Goal: Task Accomplishment & Management: Manage account settings

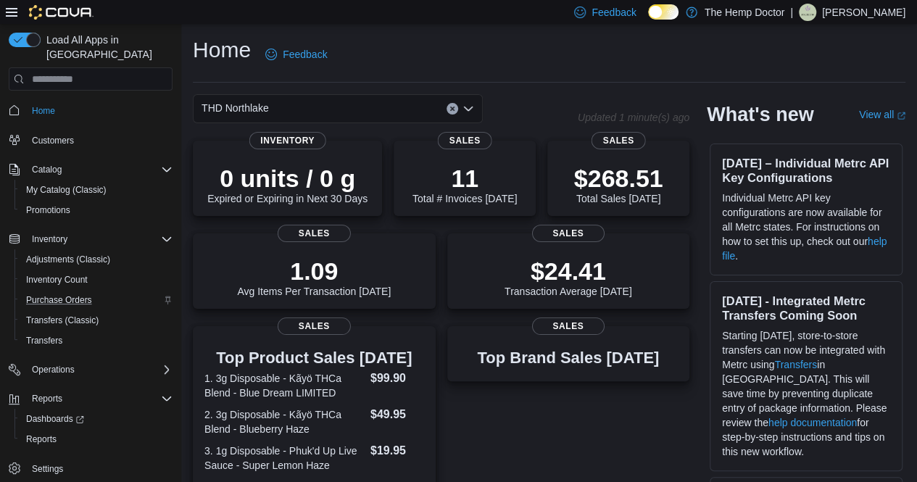
click at [102, 292] on div "Purchase Orders" at bounding box center [96, 300] width 152 height 17
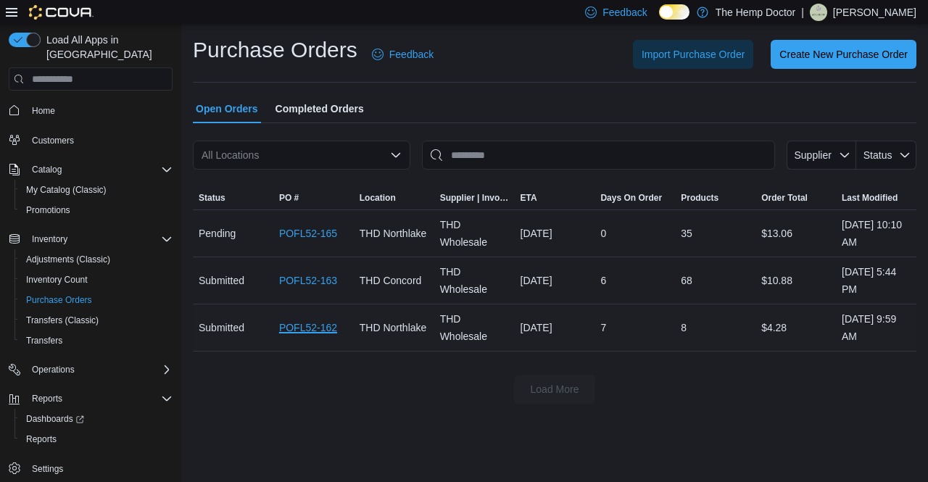
click at [300, 327] on link "POFL52-162" at bounding box center [308, 327] width 58 height 17
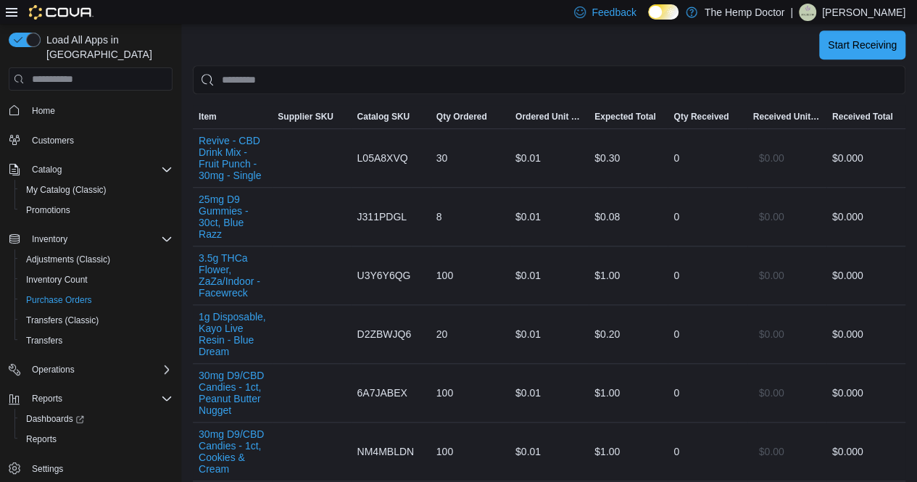
scroll to position [444, 0]
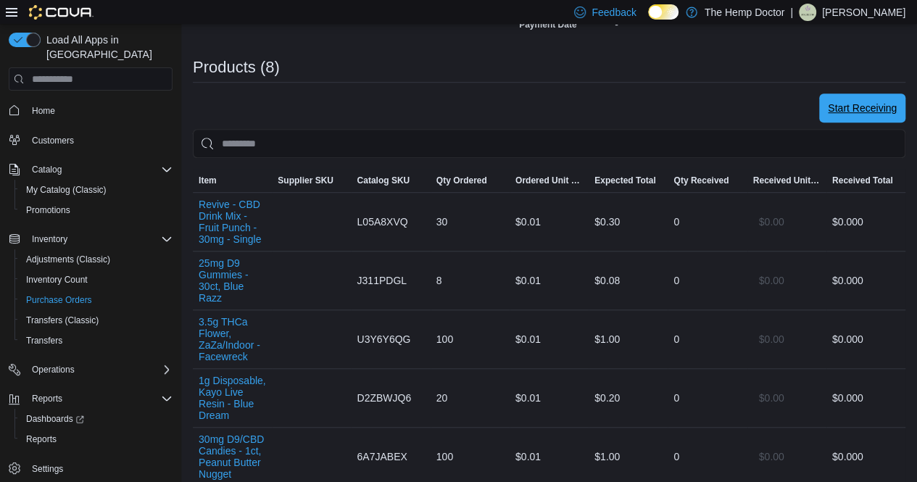
click at [885, 111] on span "Start Receiving" at bounding box center [862, 108] width 69 height 15
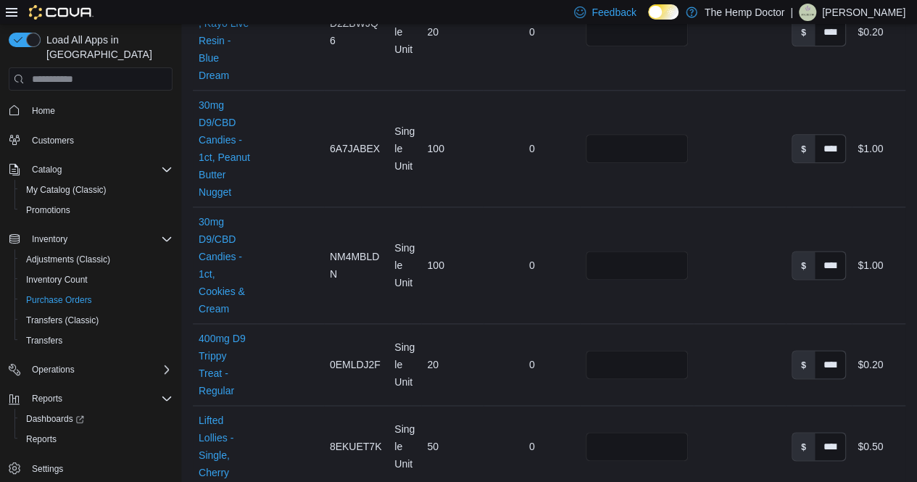
scroll to position [965, 0]
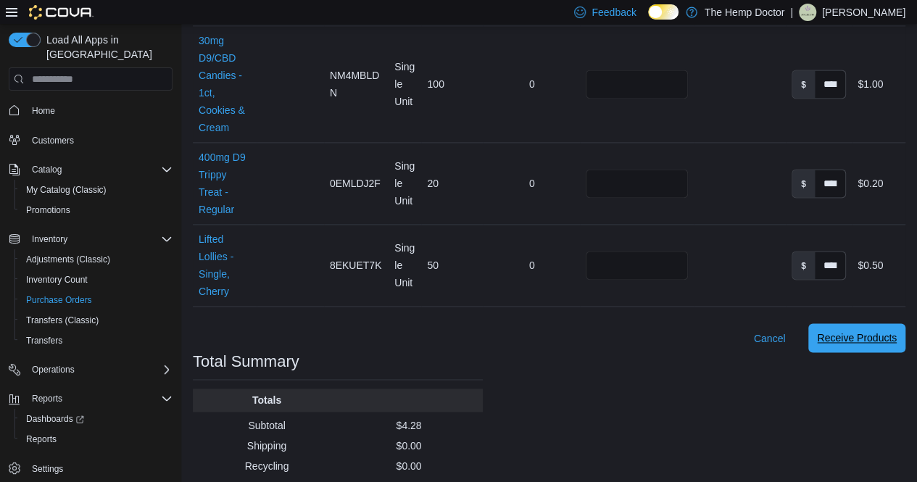
click at [879, 331] on span "Receive Products" at bounding box center [857, 338] width 80 height 15
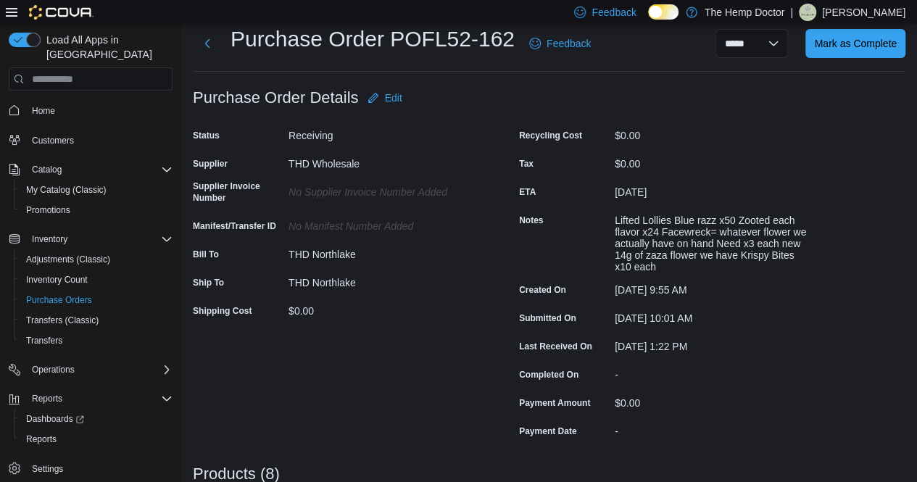
scroll to position [30, 0]
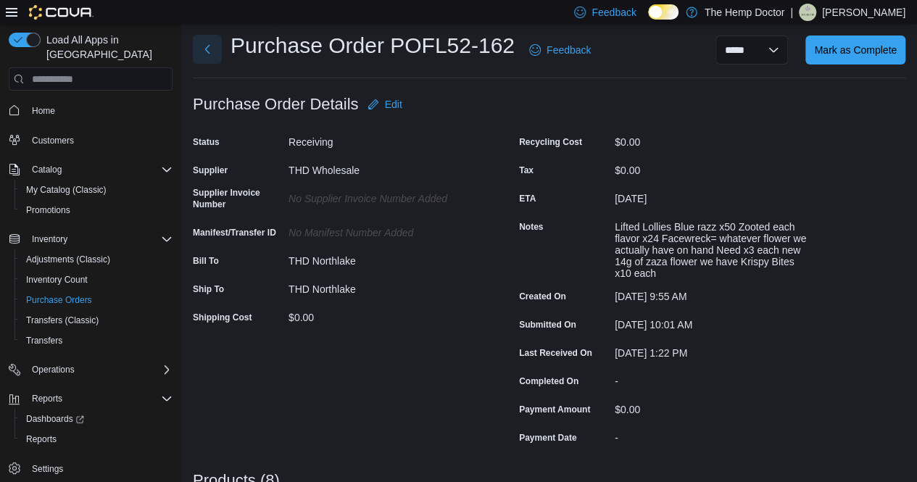
click at [202, 50] on button "Next" at bounding box center [207, 49] width 29 height 29
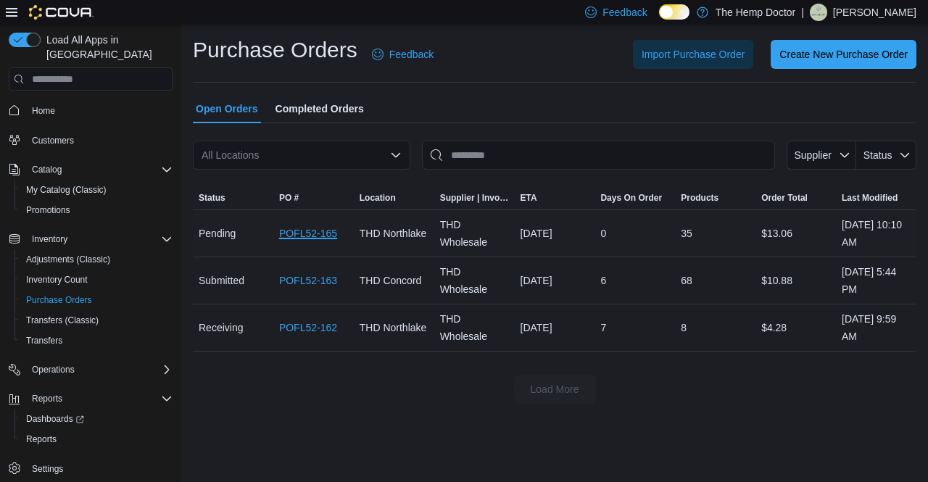
click at [321, 228] on link "POFL52-165" at bounding box center [308, 233] width 58 height 17
click at [328, 234] on link "POFL52-165" at bounding box center [308, 233] width 58 height 17
